Goal: Information Seeking & Learning: Learn about a topic

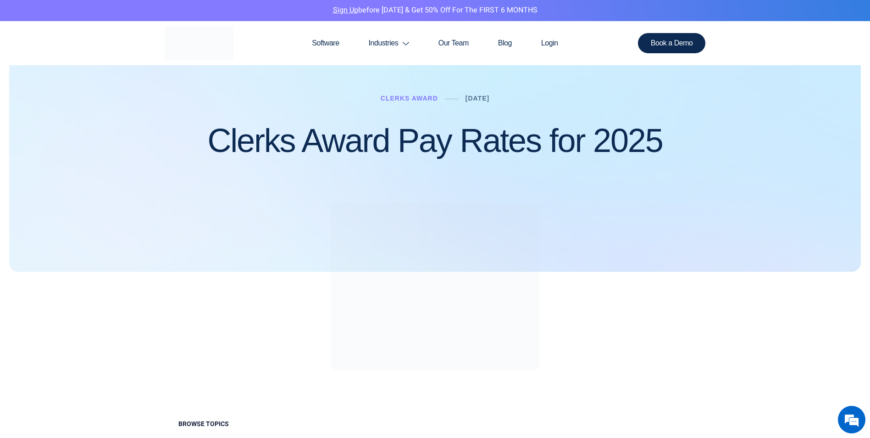
scroll to position [46, 0]
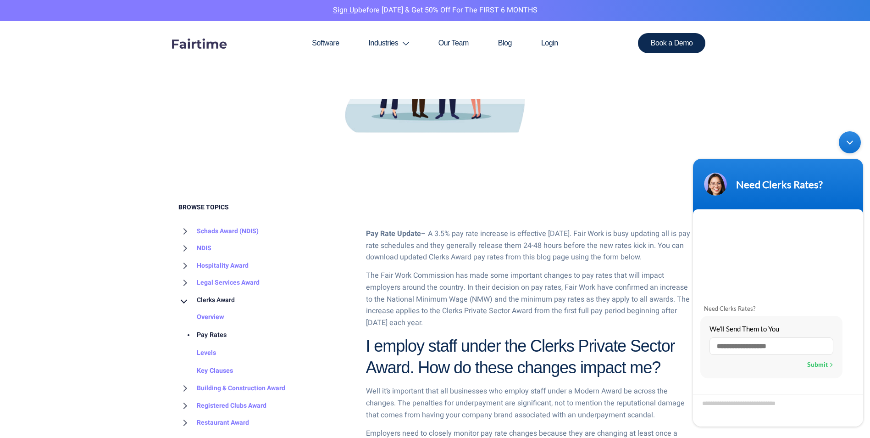
click at [436, 245] on p "Pay Rate Update – A 3.5% pay rate increase is effective [DATE]. Fair Work is bu…" at bounding box center [529, 245] width 326 height 35
drag, startPoint x: 529, startPoint y: 243, endPoint x: 651, endPoint y: 255, distance: 122.6
click at [651, 255] on p "Pay Rate Update – A 3.5% pay rate increase is effective [DATE]. Fair Work is bu…" at bounding box center [529, 245] width 326 height 35
click at [539, 258] on p "Pay Rate Update – A 3.5% pay rate increase is effective [DATE]. Fair Work is bu…" at bounding box center [529, 245] width 326 height 35
click at [851, 143] on div "Minimize live chat window" at bounding box center [850, 142] width 22 height 22
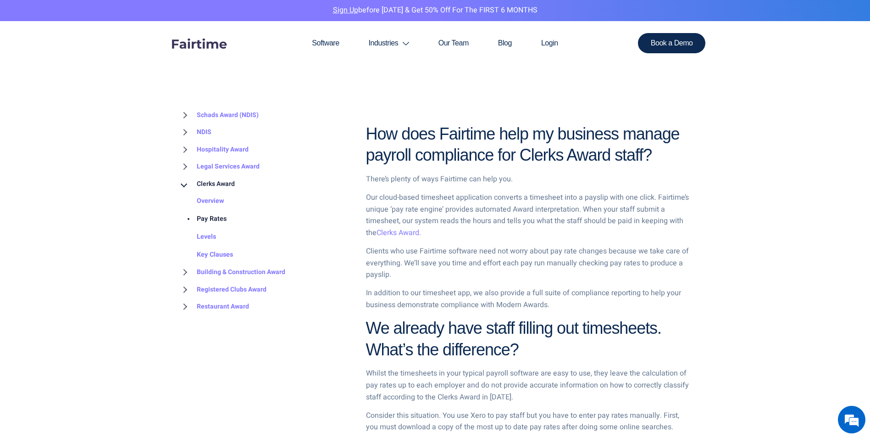
scroll to position [917, 0]
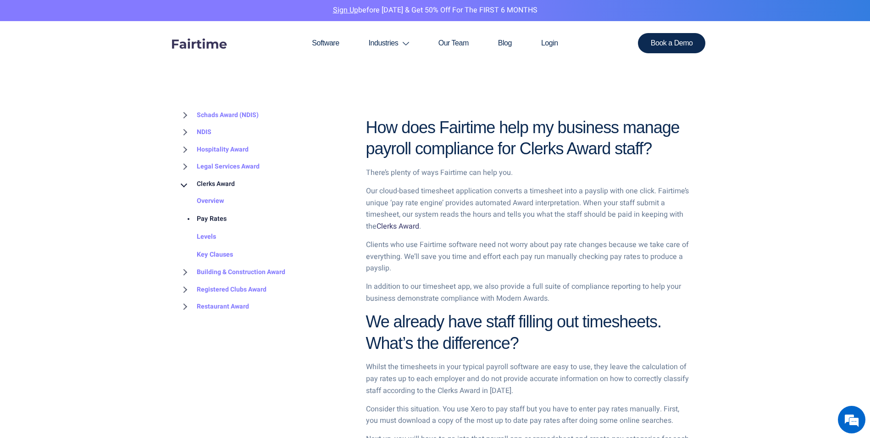
click at [397, 228] on link "Clerks Award" at bounding box center [398, 226] width 43 height 11
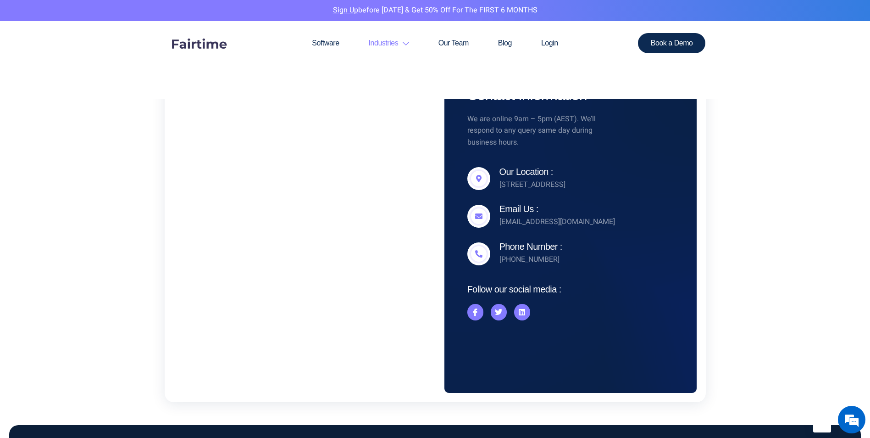
scroll to position [1972, 0]
